Goal: Information Seeking & Learning: Check status

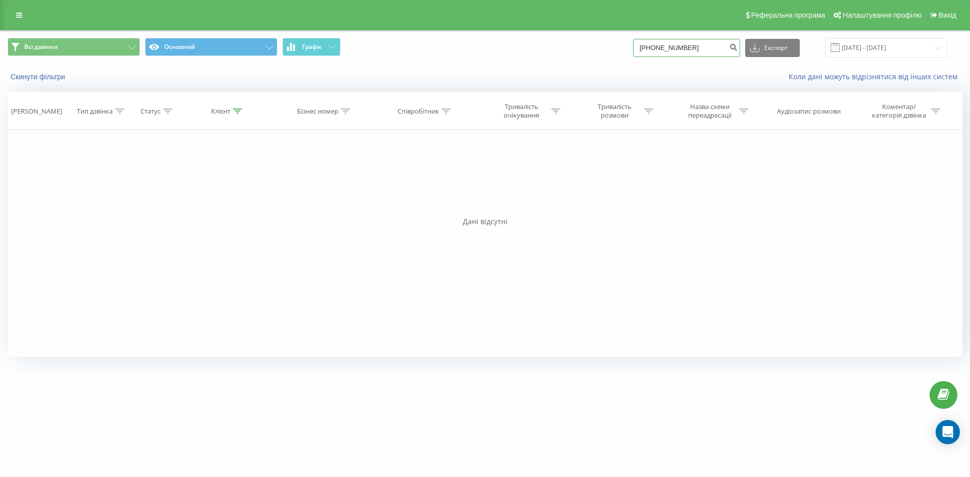
click at [700, 47] on input "[PHONE_NUMBER]" at bounding box center [686, 48] width 107 height 18
drag, startPoint x: 701, startPoint y: 48, endPoint x: 638, endPoint y: 51, distance: 62.7
click at [638, 51] on div "Основний Основний Графік [PHONE_NUMBER] Експорт .csv .xls .xlsx [DATE] - [DATE]" at bounding box center [485, 48] width 955 height 20
click at [658, 197] on div "Фільтрувати за умовою Дорівнює Введіть значення Скасувати OK Фільтрувати за умо…" at bounding box center [485, 243] width 955 height 227
click at [264, 44] on button "Основний" at bounding box center [211, 47] width 132 height 18
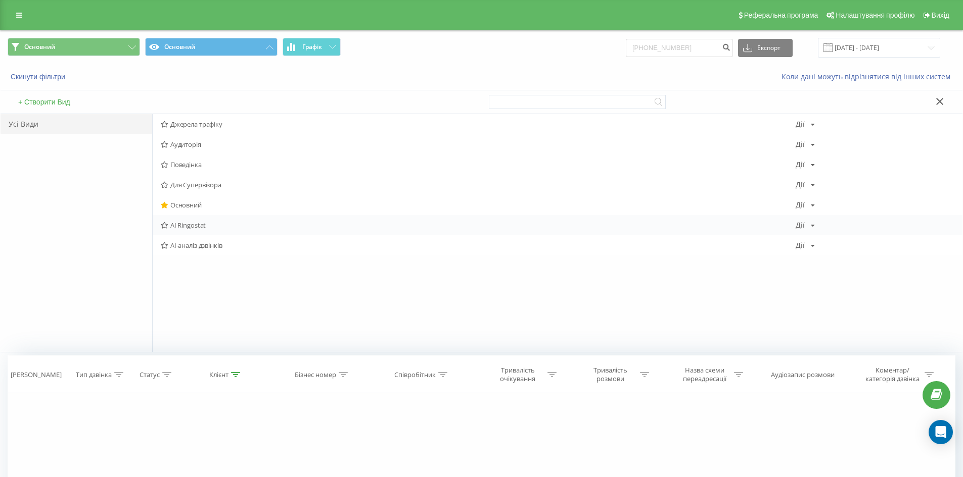
click at [209, 228] on span "AI Ringostat" at bounding box center [478, 225] width 635 height 7
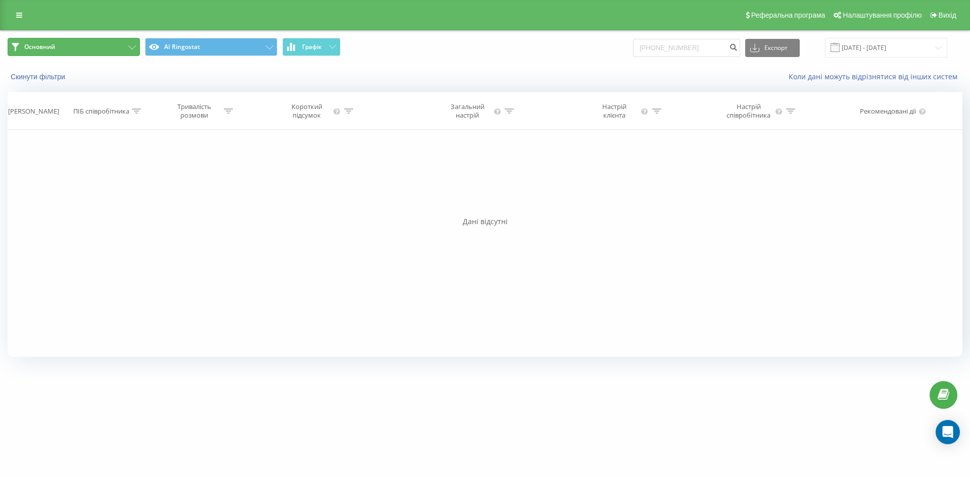
click at [127, 47] on button "Основний" at bounding box center [74, 47] width 132 height 18
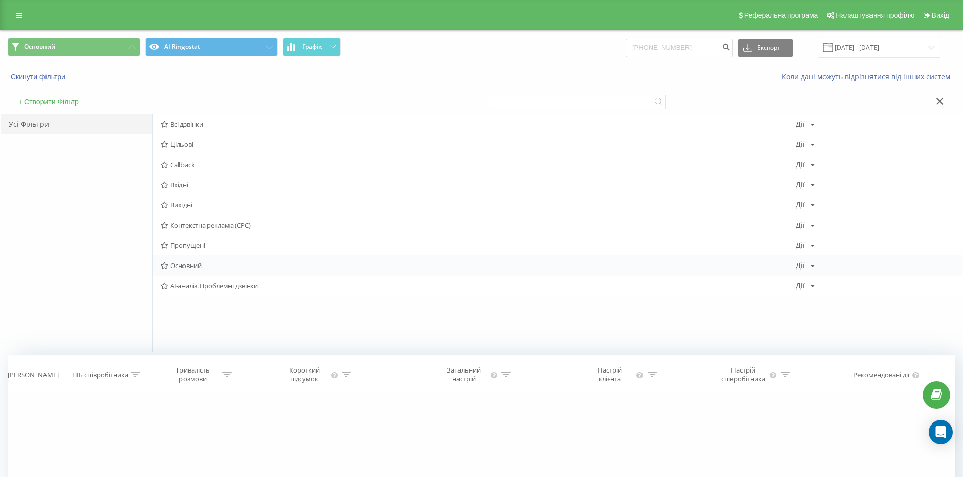
click at [178, 261] on div "Основний Дії Редагувати Копіювати Видалити За замовчуванням Поділитися" at bounding box center [557, 266] width 809 height 20
click at [185, 286] on span "AI-аналіз. Проблемні дзвінки" at bounding box center [478, 285] width 635 height 7
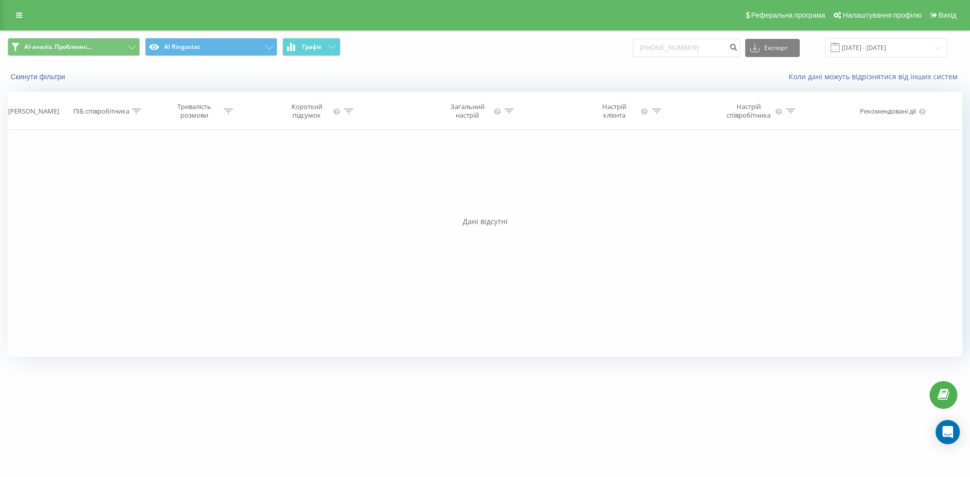
click at [307, 251] on div "Фільтрувати за умовою Містить Скасувати OK Фільтрувати за умовою Дорівнює Скасу…" at bounding box center [485, 243] width 955 height 227
drag, startPoint x: 709, startPoint y: 46, endPoint x: 636, endPoint y: 46, distance: 73.8
click at [636, 46] on div "AI-аналіз. Проблемні... AI Ringostat Графік +380664229631 Експорт .csv .xls .xl…" at bounding box center [485, 48] width 955 height 20
click at [738, 47] on icon "submit" at bounding box center [733, 46] width 9 height 6
click at [740, 50] on button "submit" at bounding box center [734, 48] width 14 height 18
